Goal: Information Seeking & Learning: Learn about a topic

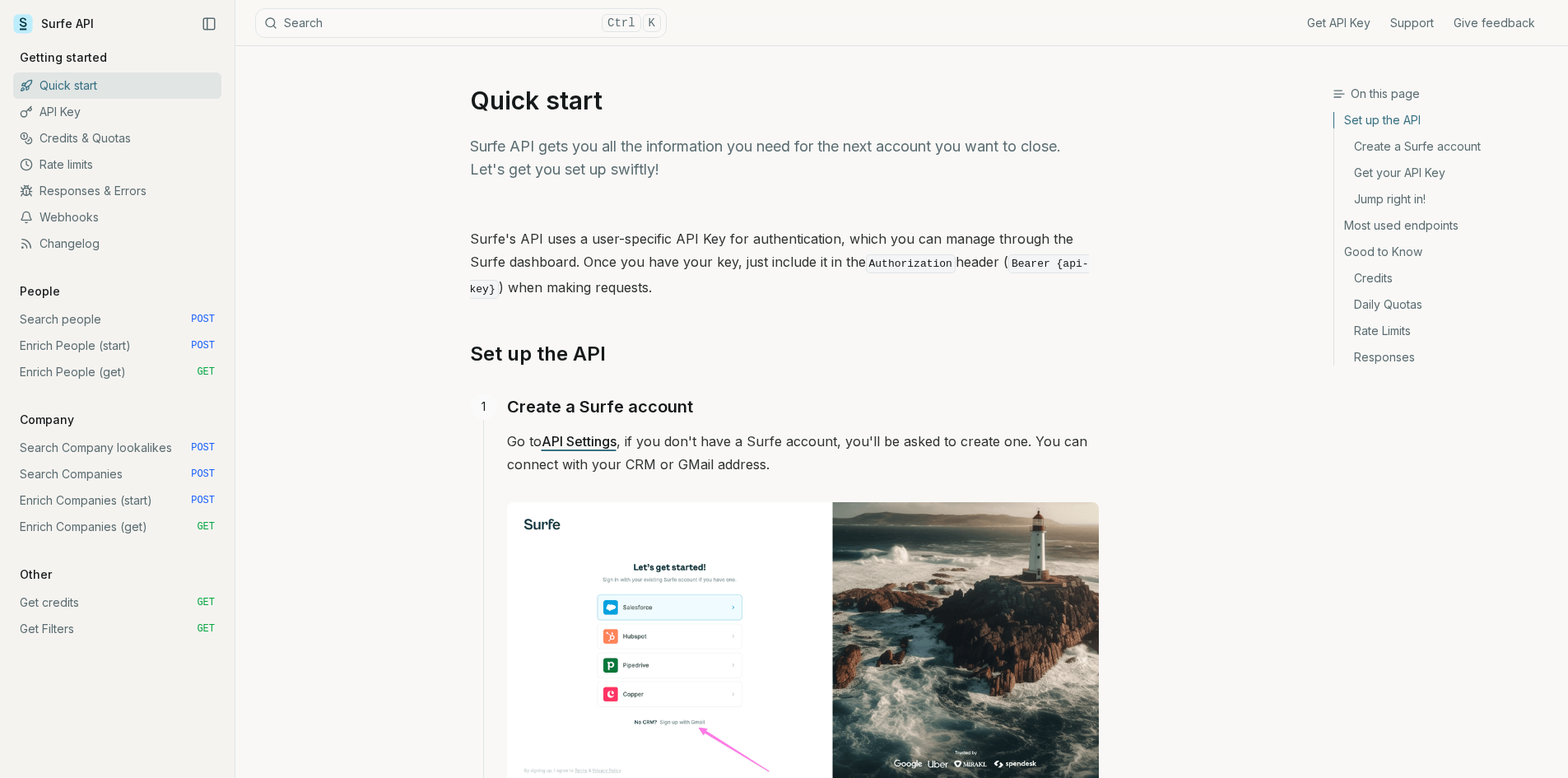
click at [145, 349] on link "Enrich People (start) POST" at bounding box center [116, 345] width 208 height 26
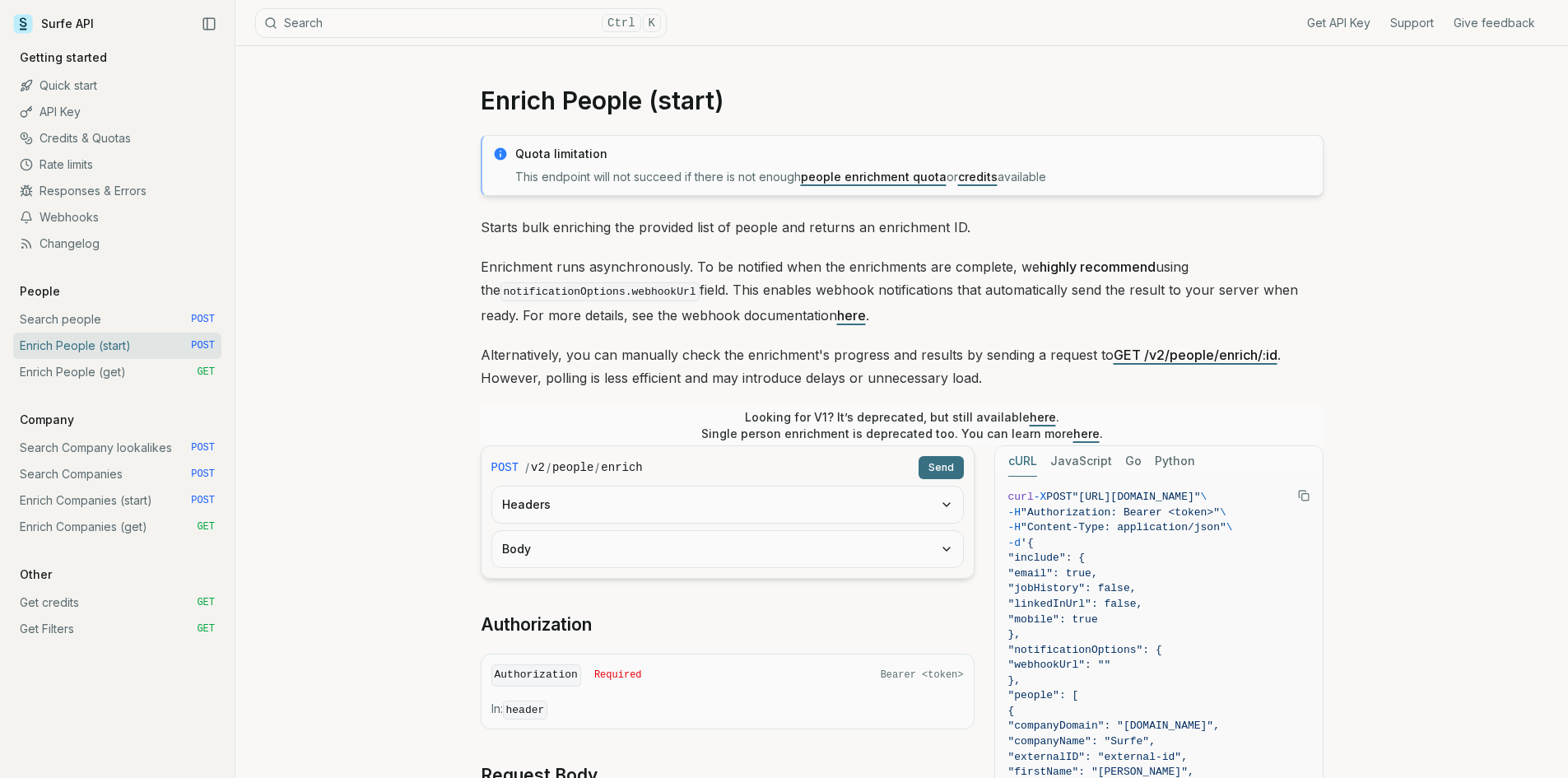
click at [112, 371] on link "Enrich People (get) GET" at bounding box center [116, 372] width 208 height 26
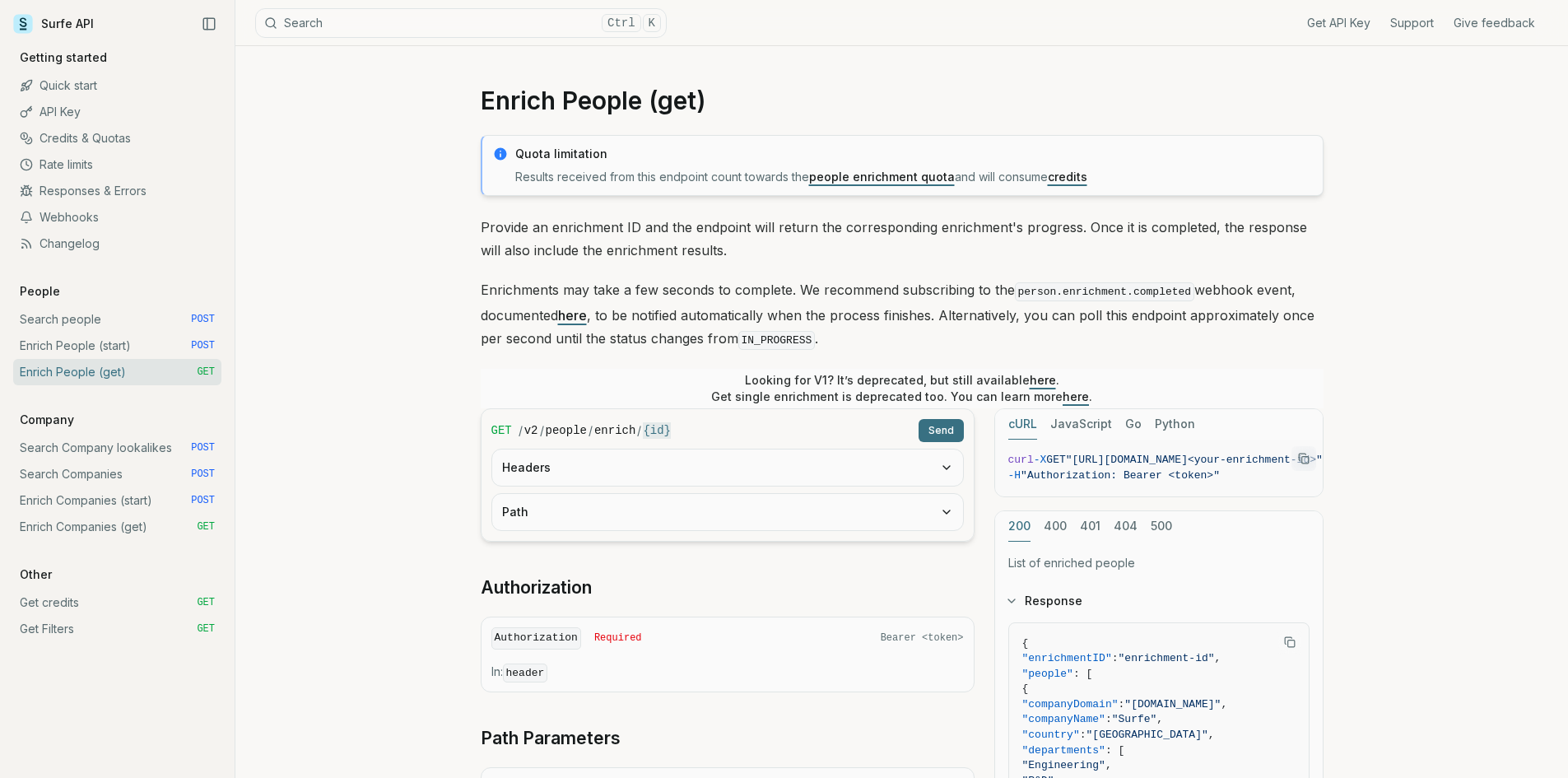
click at [56, 112] on link "API Key" at bounding box center [116, 112] width 208 height 26
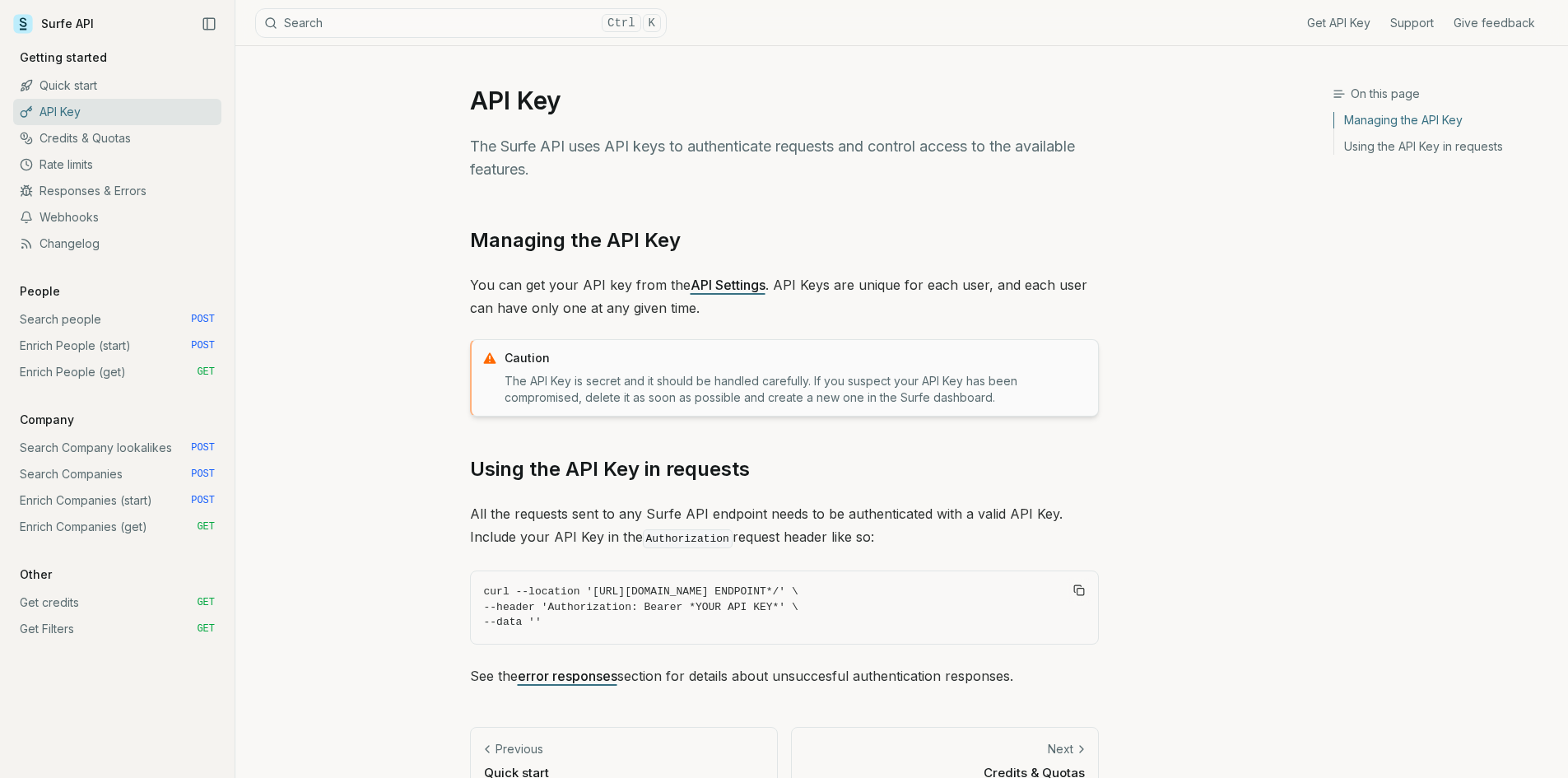
click at [80, 153] on link "Rate limits" at bounding box center [116, 164] width 208 height 26
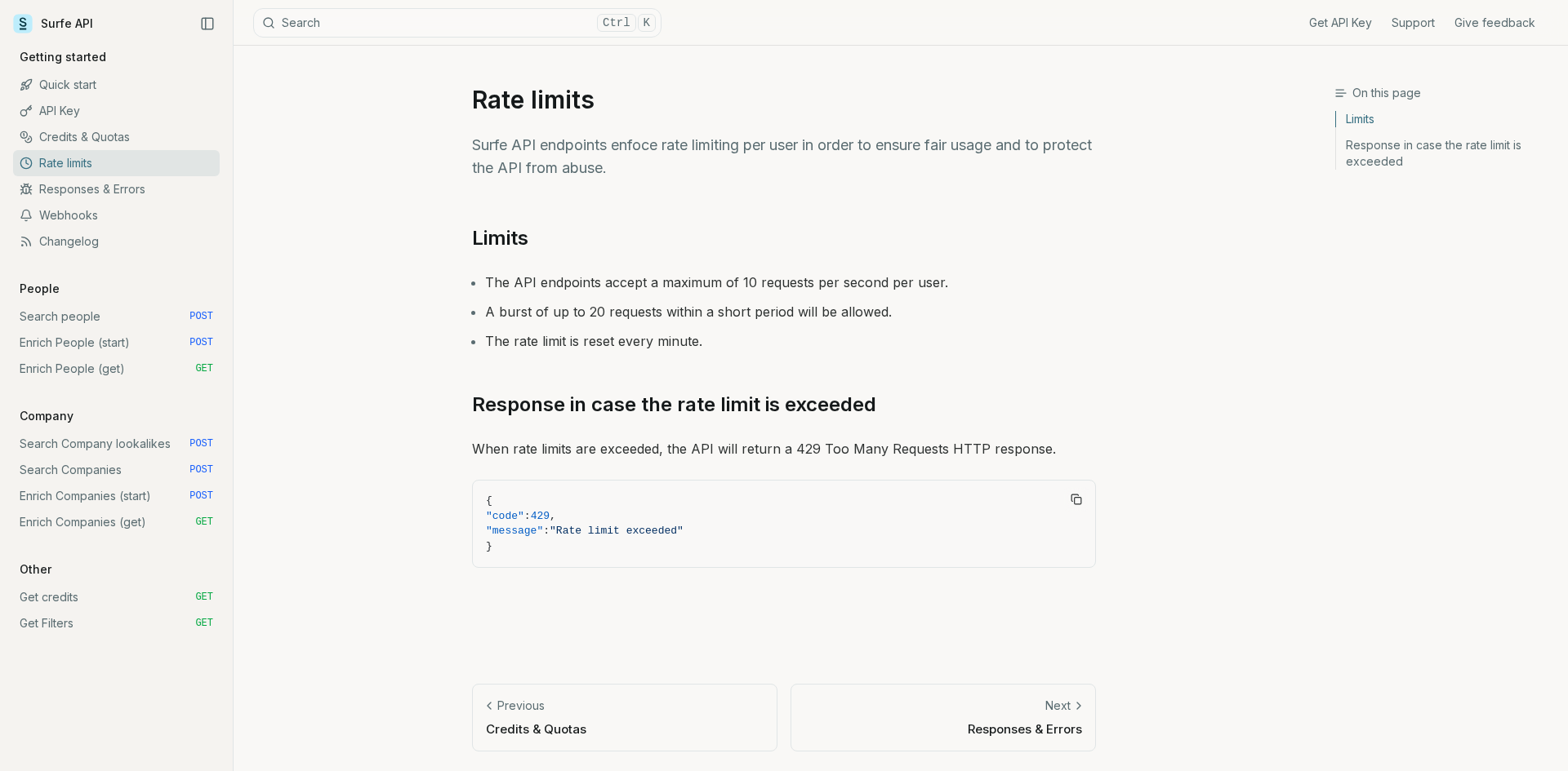
click at [93, 103] on link "API Key" at bounding box center [115, 111] width 207 height 26
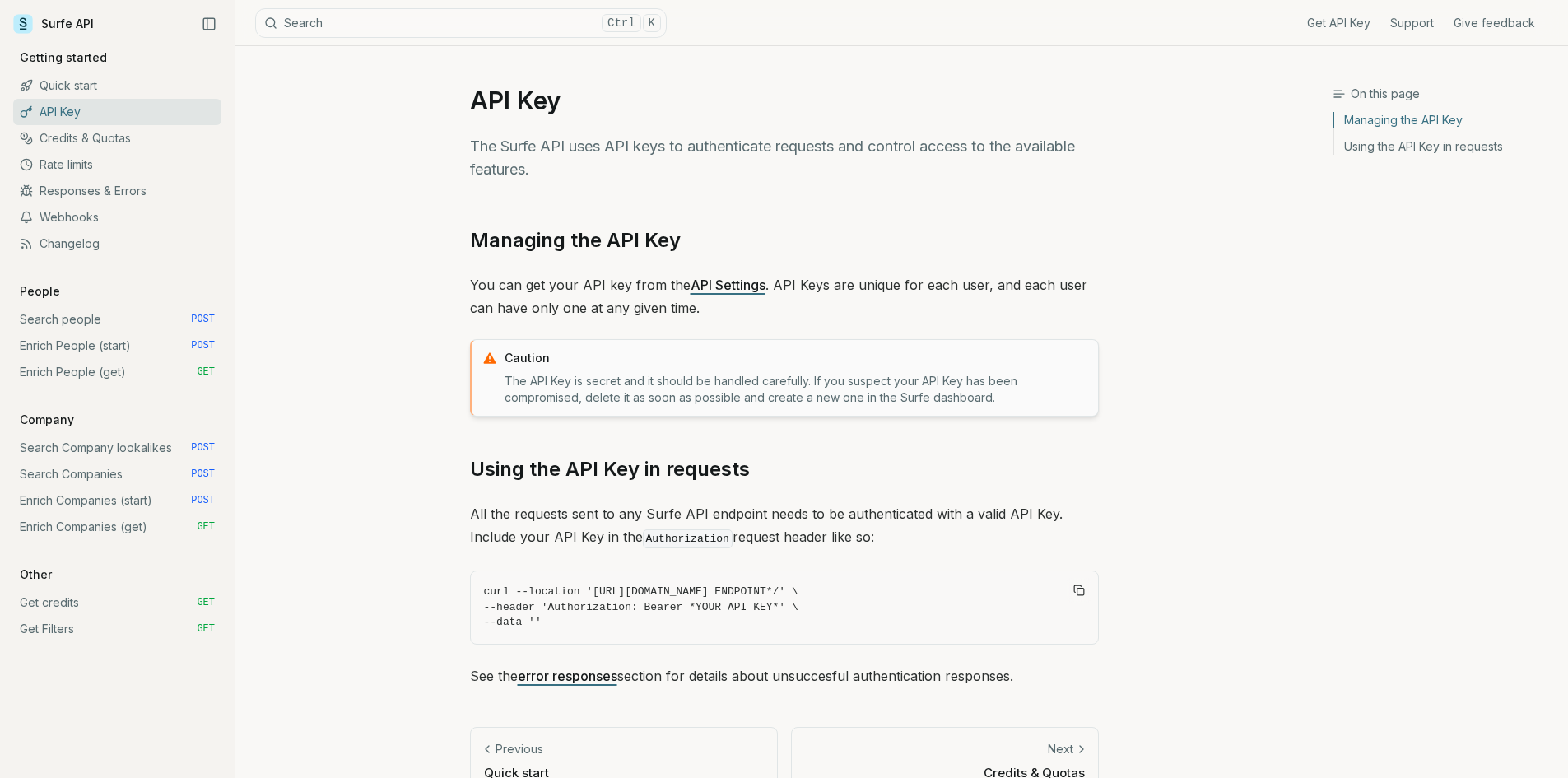
click at [98, 134] on link "Credits & Quotas" at bounding box center [116, 138] width 208 height 26
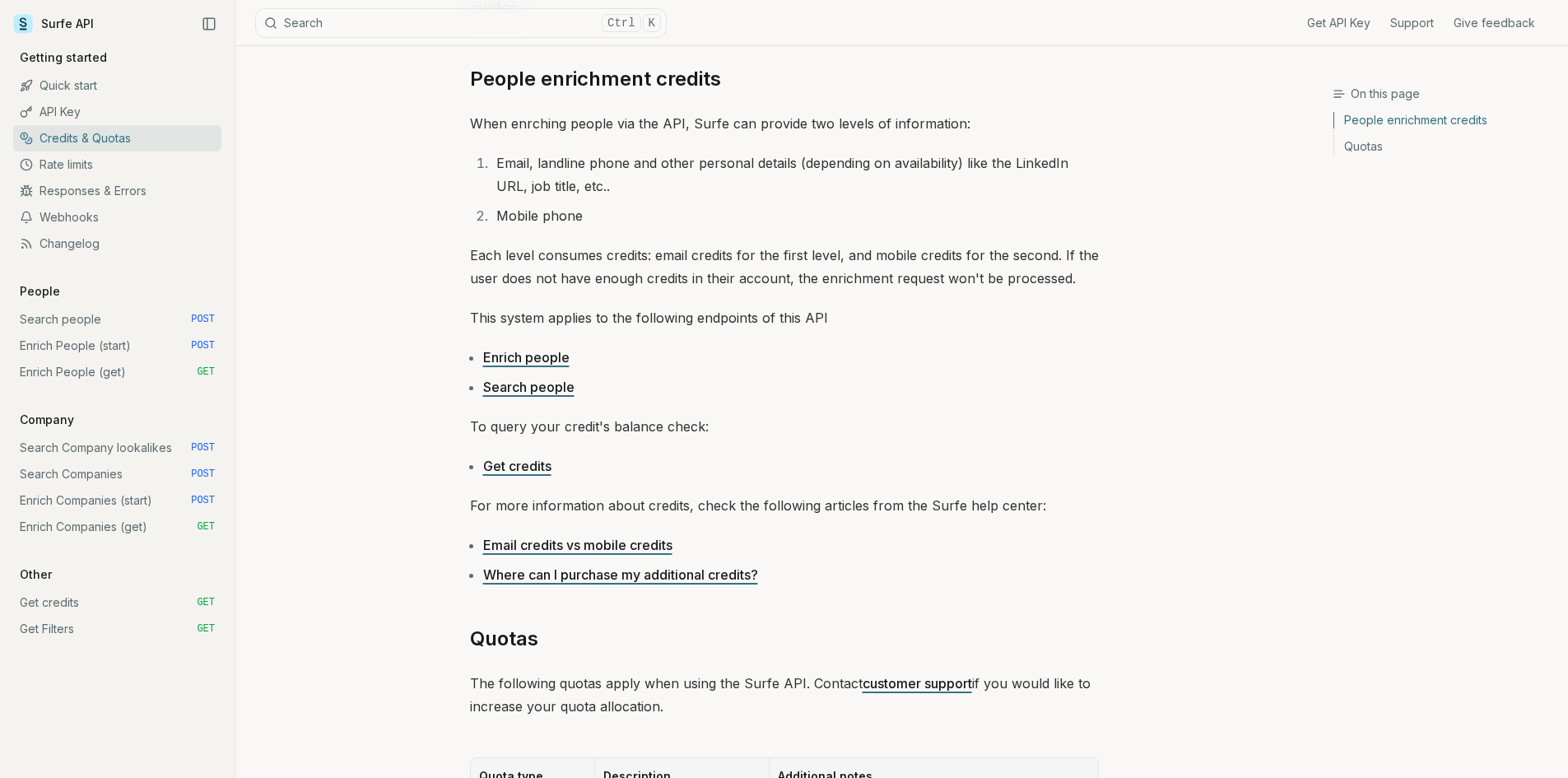
scroll to position [164, 0]
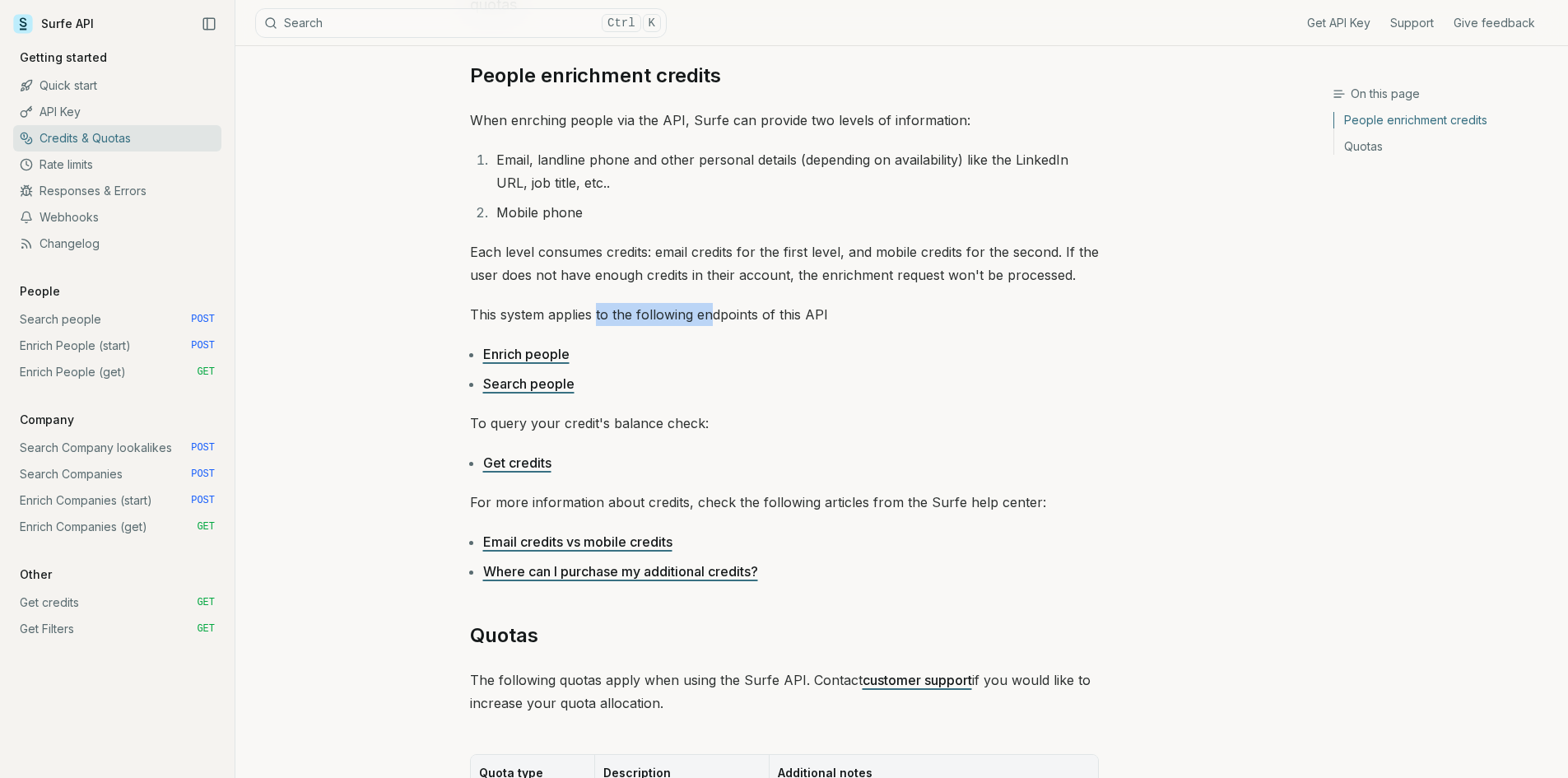
drag, startPoint x: 596, startPoint y: 313, endPoint x: 714, endPoint y: 312, distance: 118.0
click at [714, 312] on p "This system applies to the following endpoints of this API" at bounding box center [784, 315] width 629 height 23
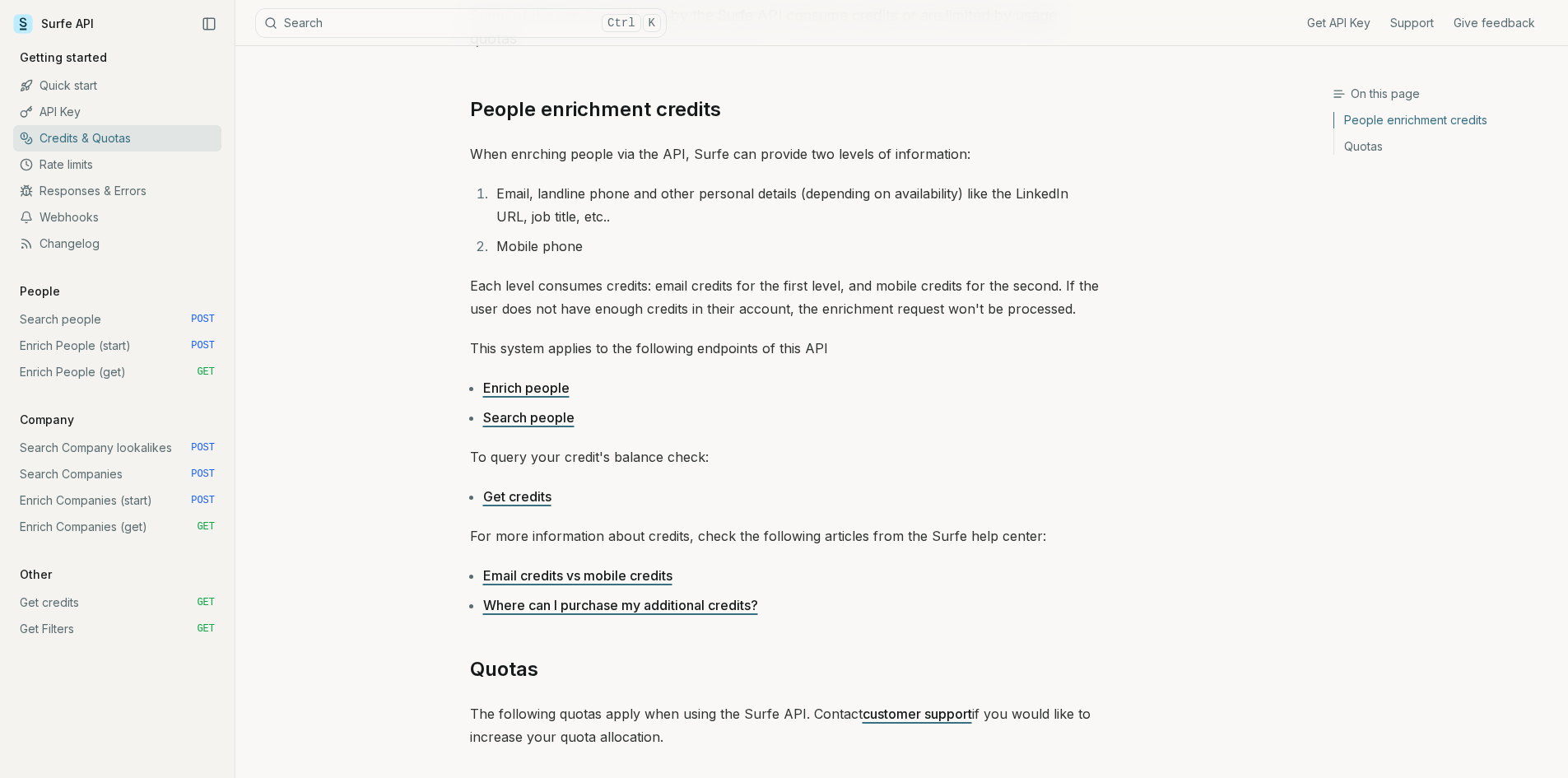
scroll to position [0, 0]
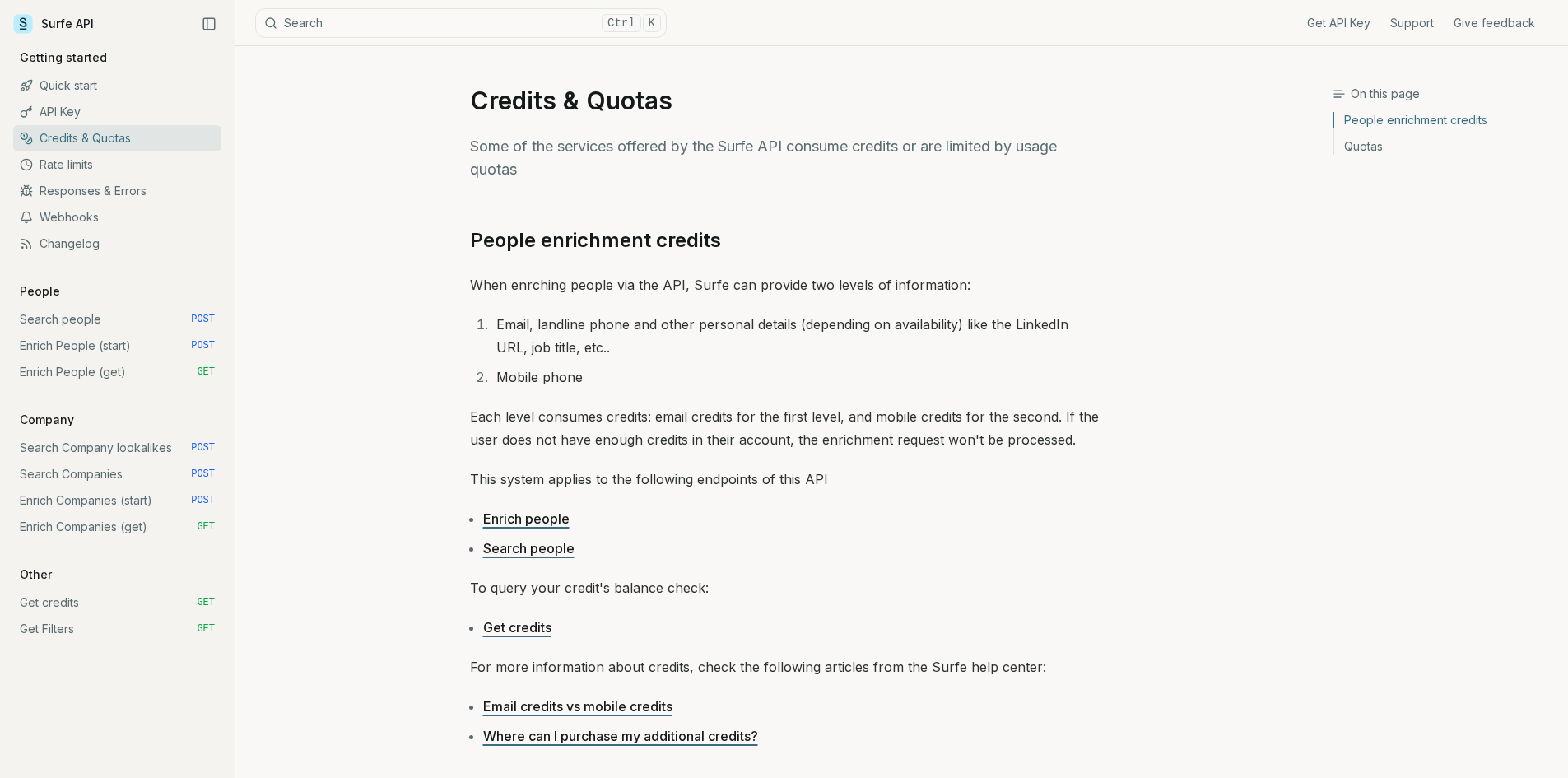
click at [92, 89] on link "Quick start" at bounding box center [116, 85] width 208 height 26
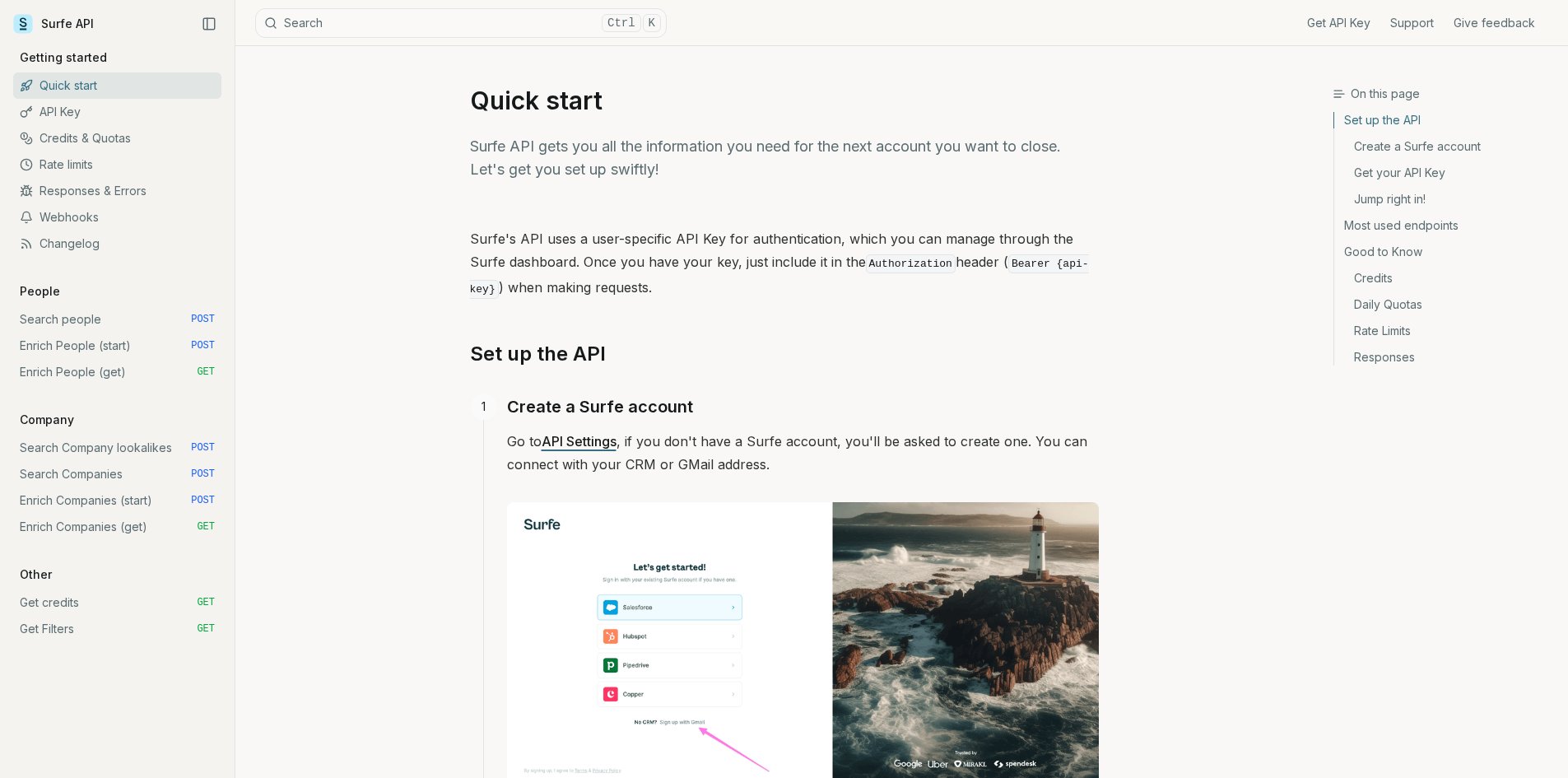
click at [81, 123] on link "API Key" at bounding box center [116, 112] width 208 height 26
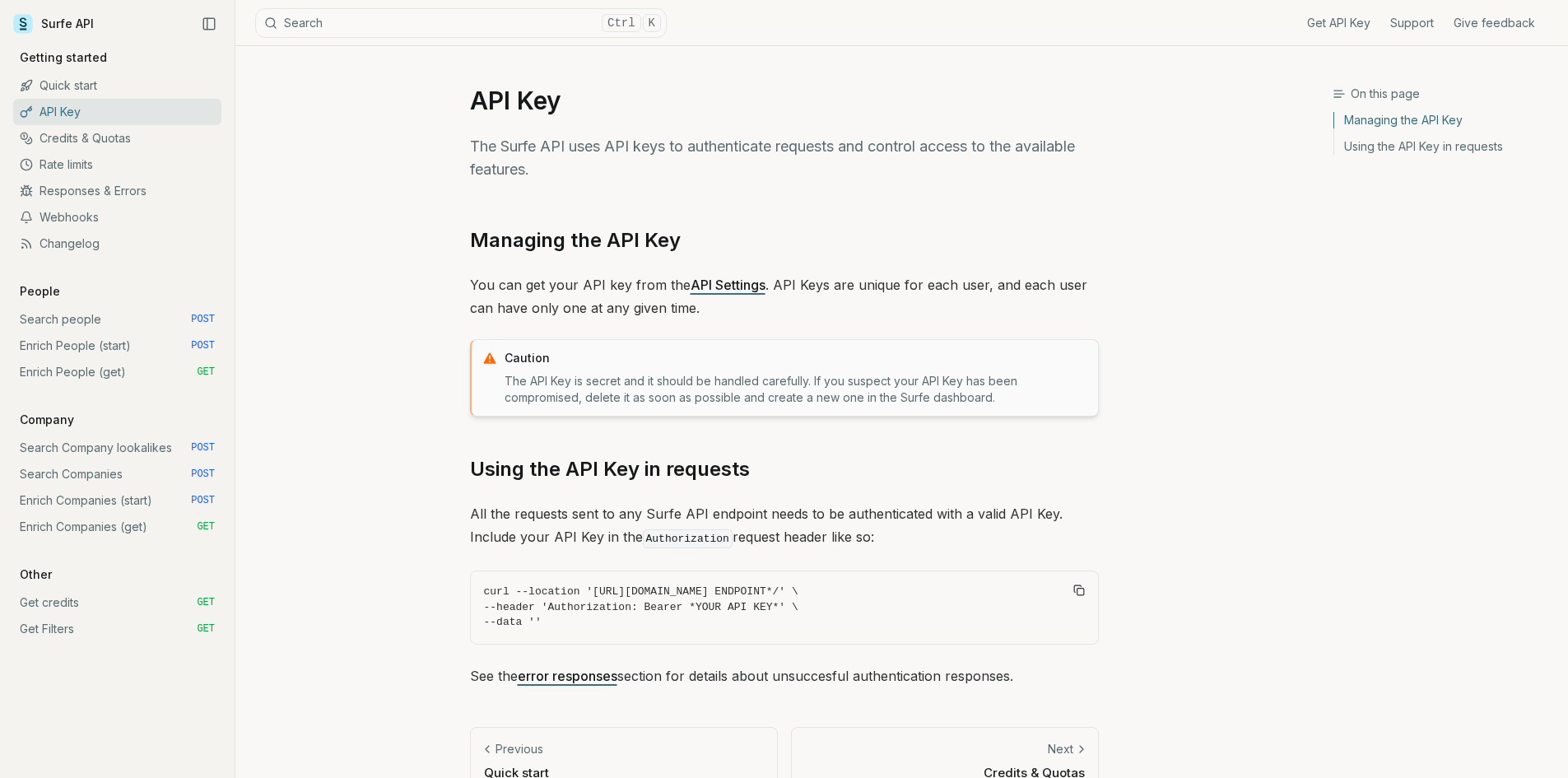
click at [81, 142] on link "Credits & Quotas" at bounding box center [116, 138] width 208 height 26
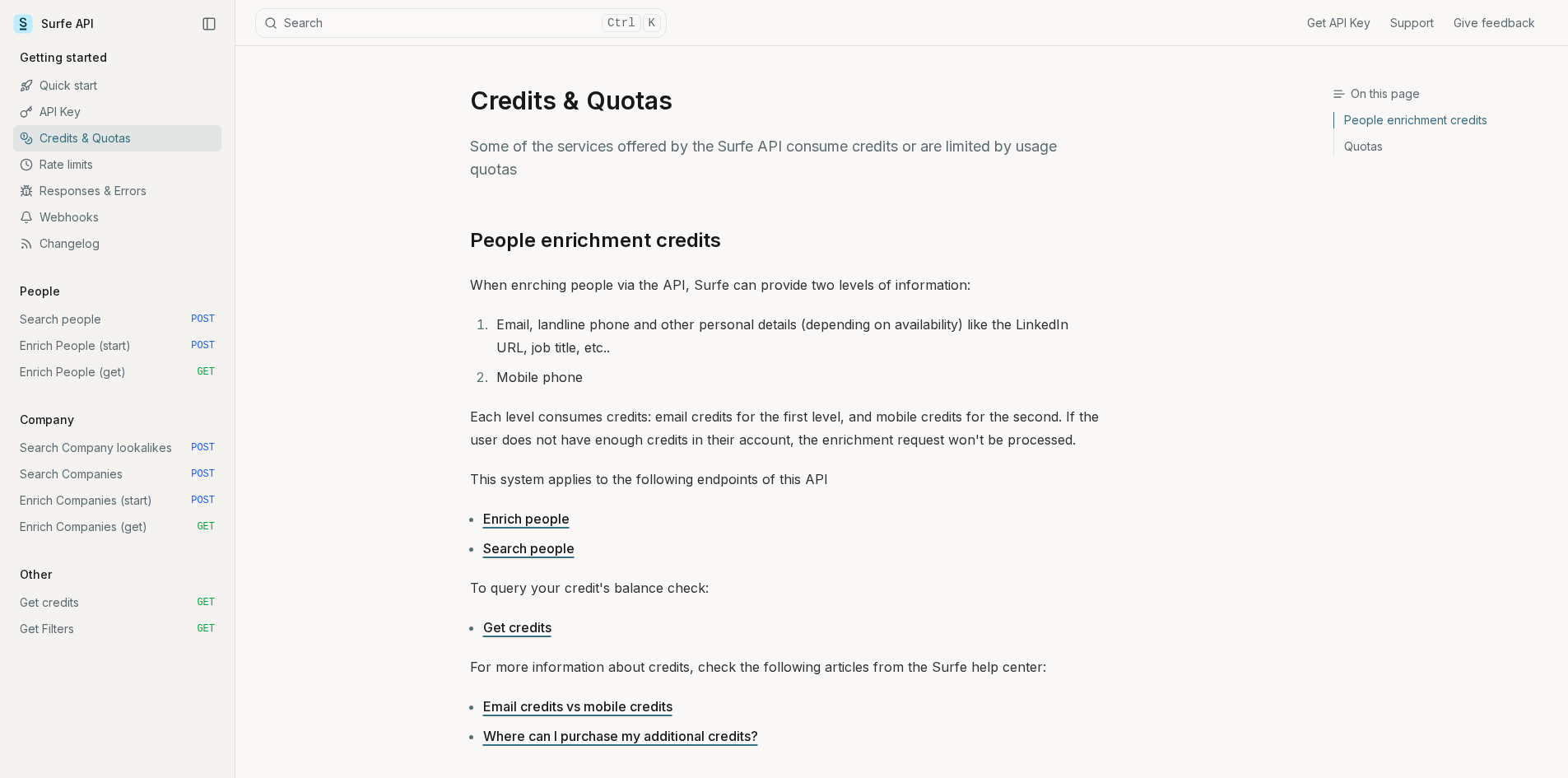
click at [60, 19] on link "Surfe API" at bounding box center [53, 23] width 80 height 24
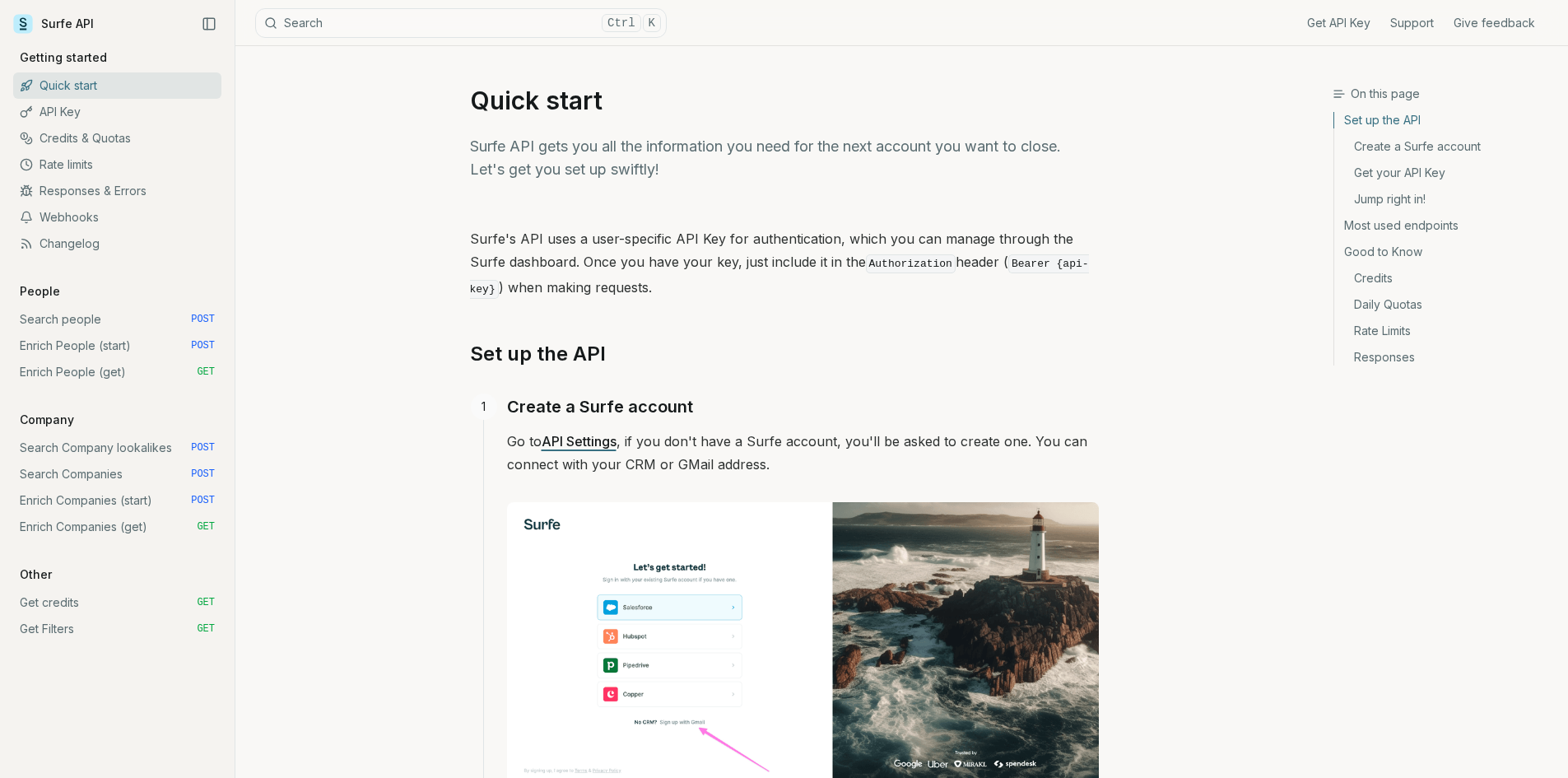
click at [1440, 223] on link "Most used endpoints" at bounding box center [1445, 225] width 221 height 26
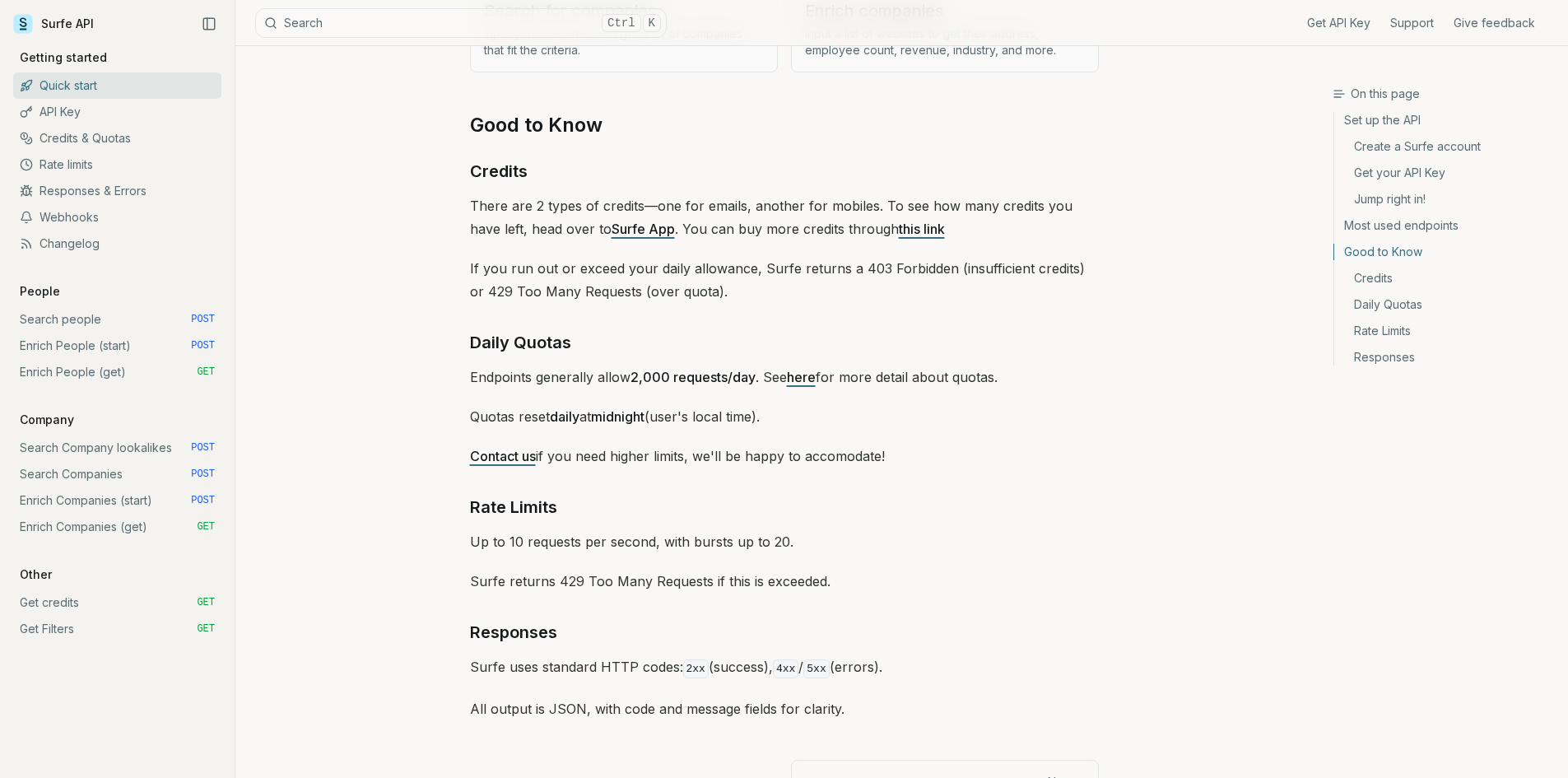
scroll to position [2332, 0]
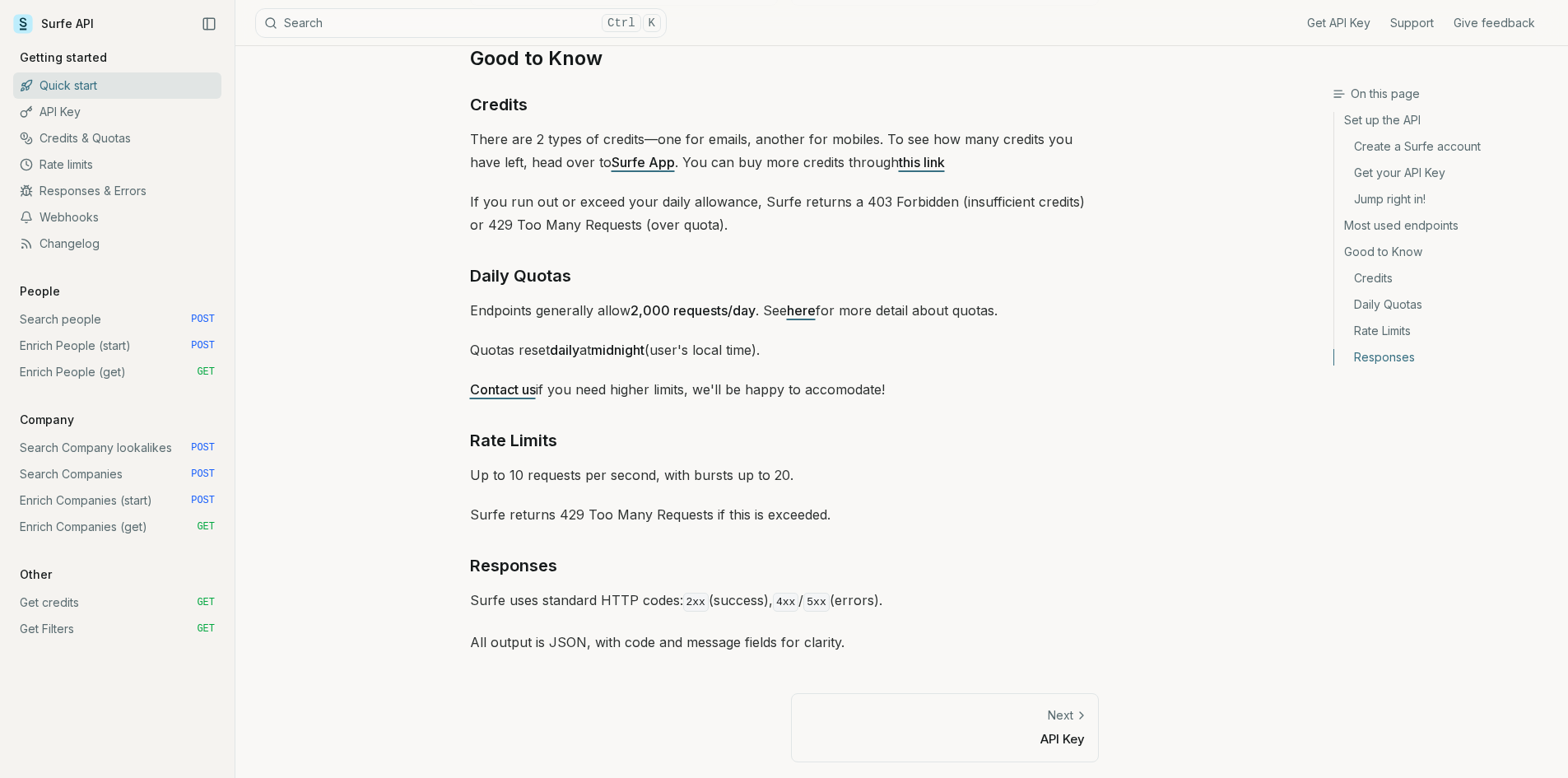
click at [532, 564] on link "Responses" at bounding box center [514, 566] width 87 height 26
click at [567, 561] on icon "Link to section" at bounding box center [569, 566] width 12 height 12
click at [533, 559] on link "Responses" at bounding box center [514, 566] width 87 height 26
